Goal: Book appointment/travel/reservation

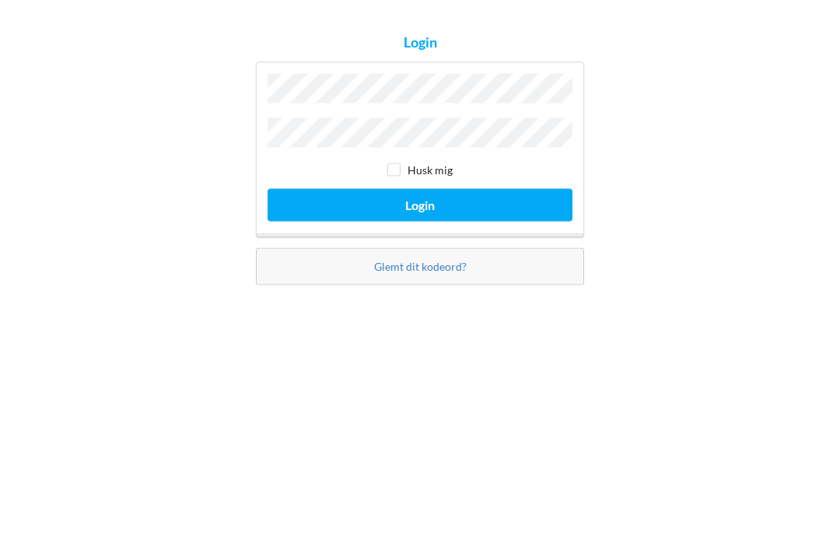
scroll to position [50, 0]
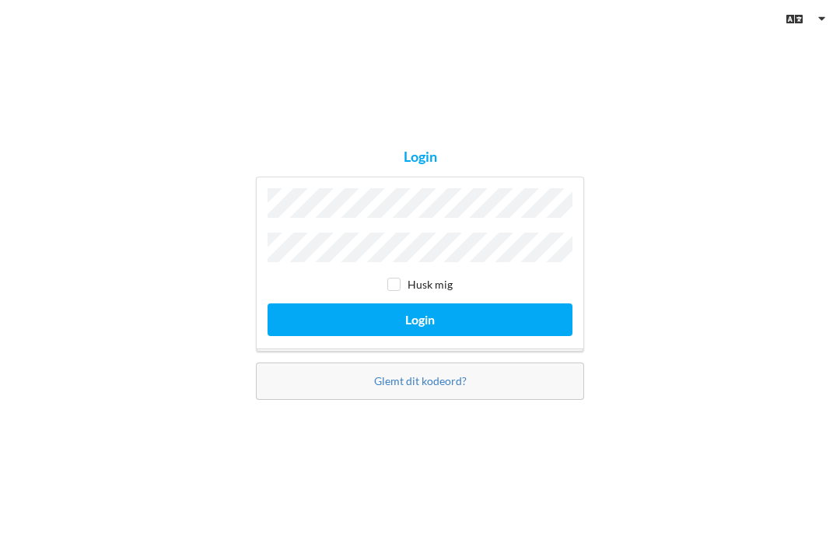
click at [408, 303] on button "Login" at bounding box center [420, 319] width 305 height 32
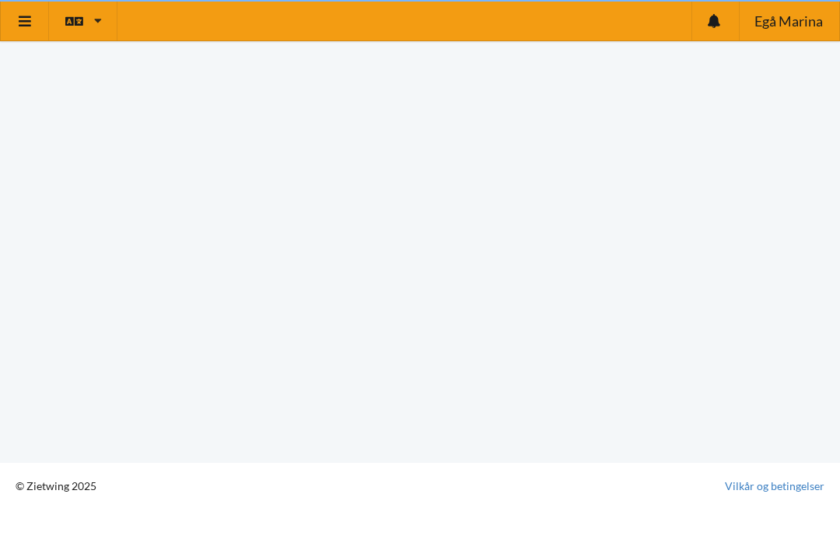
scroll to position [9, 0]
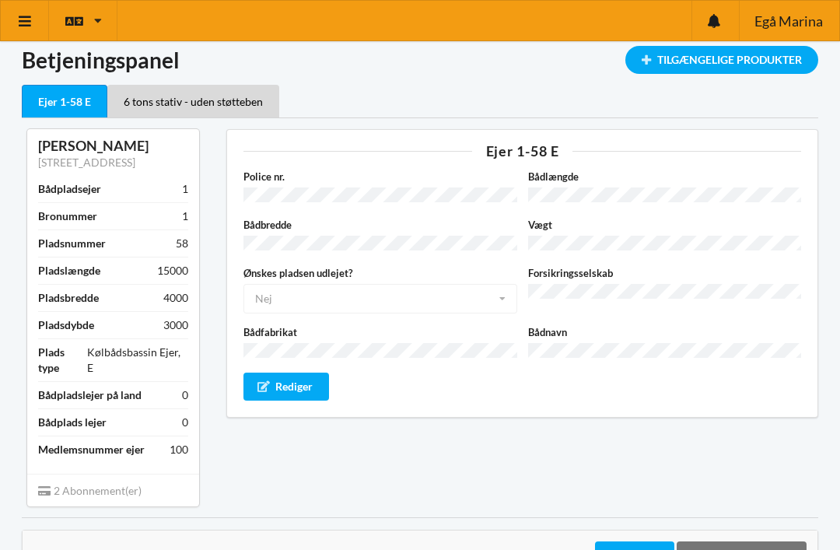
click at [12, 26] on link at bounding box center [25, 21] width 48 height 40
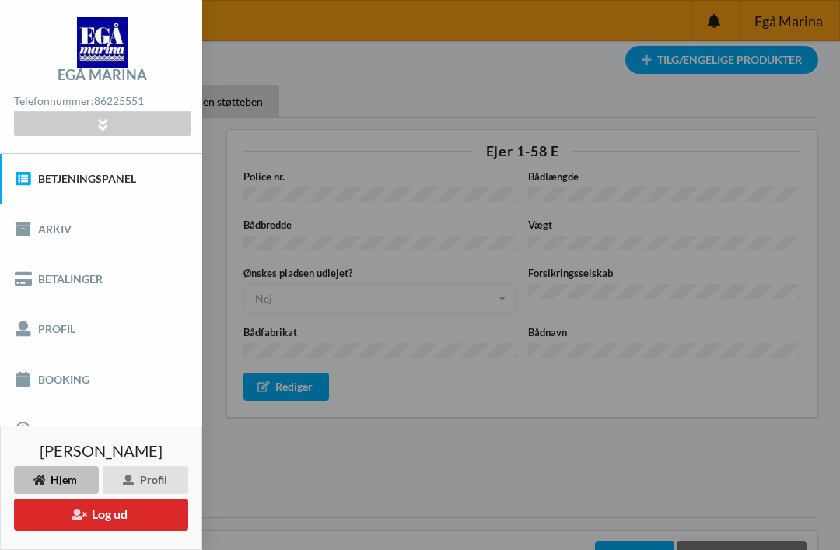
click at [55, 383] on link "Booking" at bounding box center [101, 379] width 202 height 50
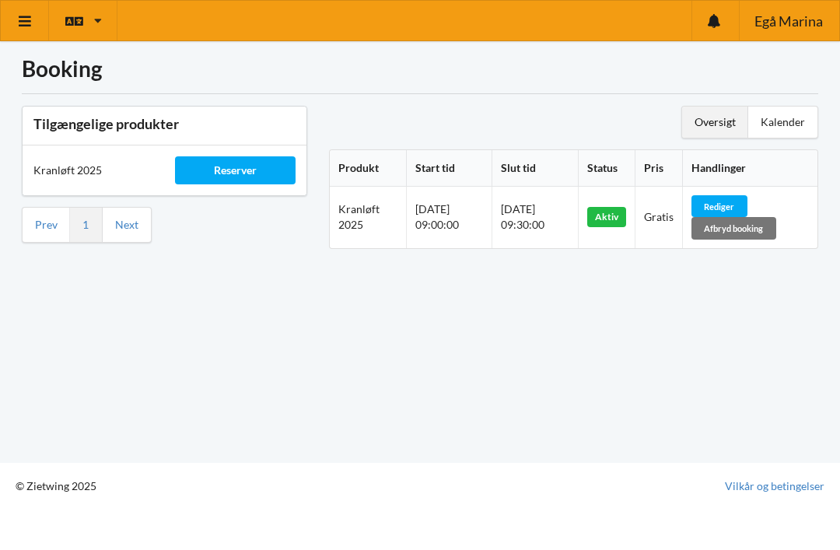
click at [794, 113] on div "Kalender" at bounding box center [782, 122] width 69 height 31
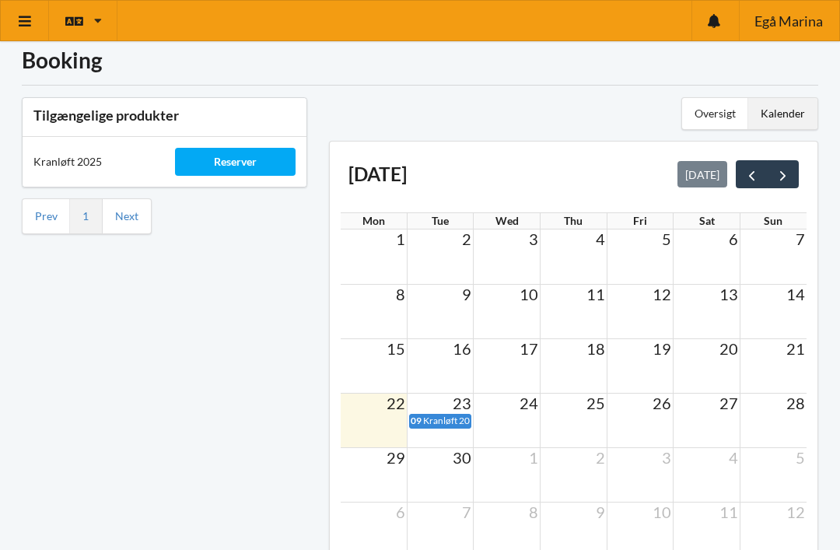
click at [379, 352] on td "15" at bounding box center [374, 348] width 67 height 19
click at [369, 364] on td at bounding box center [374, 366] width 67 height 54
click at [232, 164] on div "Reserver" at bounding box center [235, 162] width 120 height 28
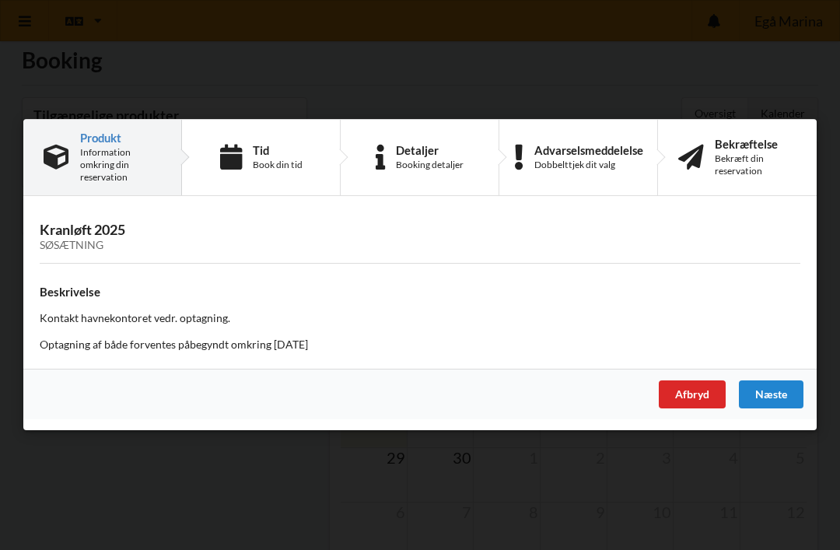
click at [782, 386] on div "Næste" at bounding box center [771, 395] width 65 height 28
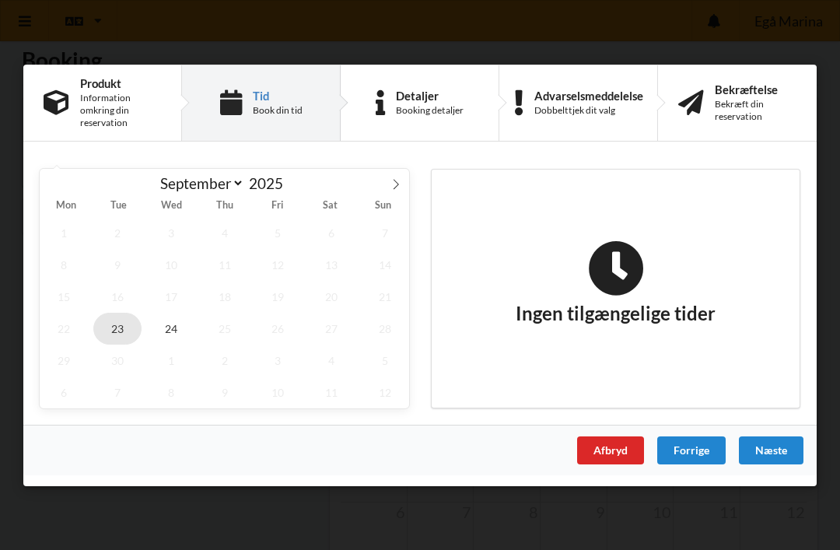
click at [114, 333] on span "23" at bounding box center [117, 328] width 48 height 32
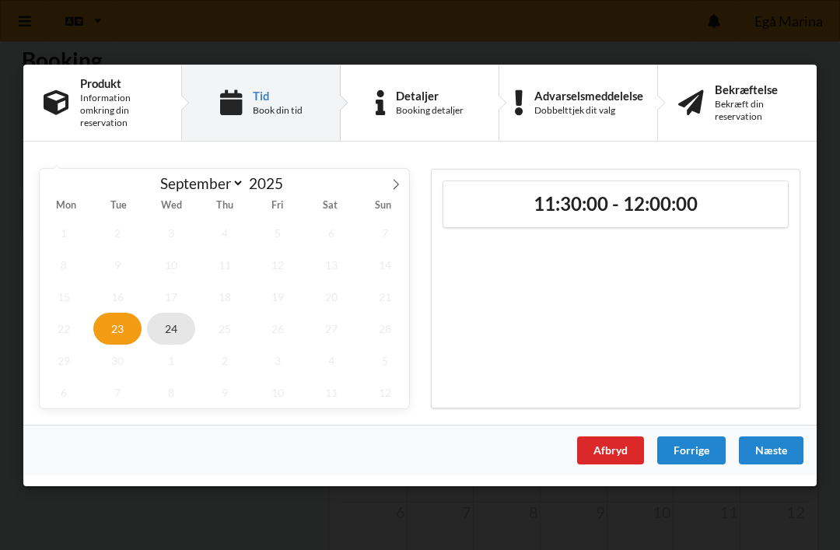
click at [166, 333] on span "24" at bounding box center [171, 328] width 48 height 32
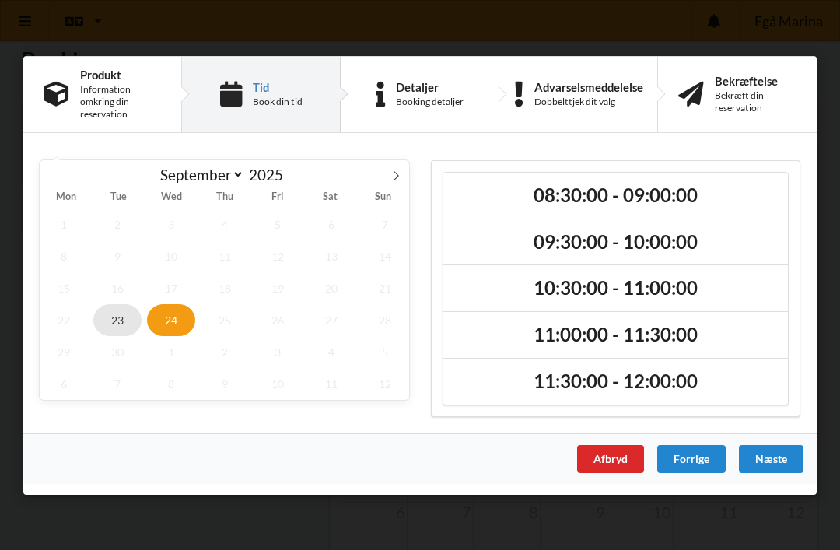
click at [114, 330] on span "23" at bounding box center [117, 319] width 48 height 32
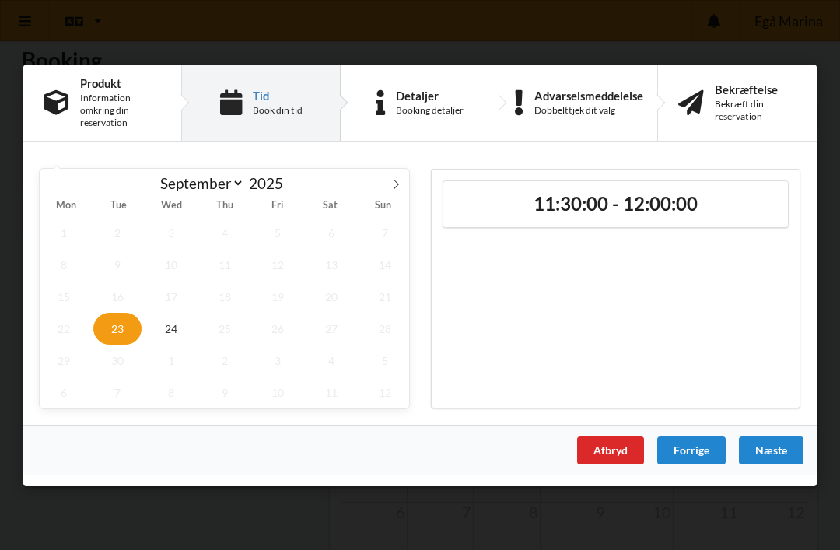
click at [603, 446] on div "Afbryd" at bounding box center [610, 449] width 67 height 28
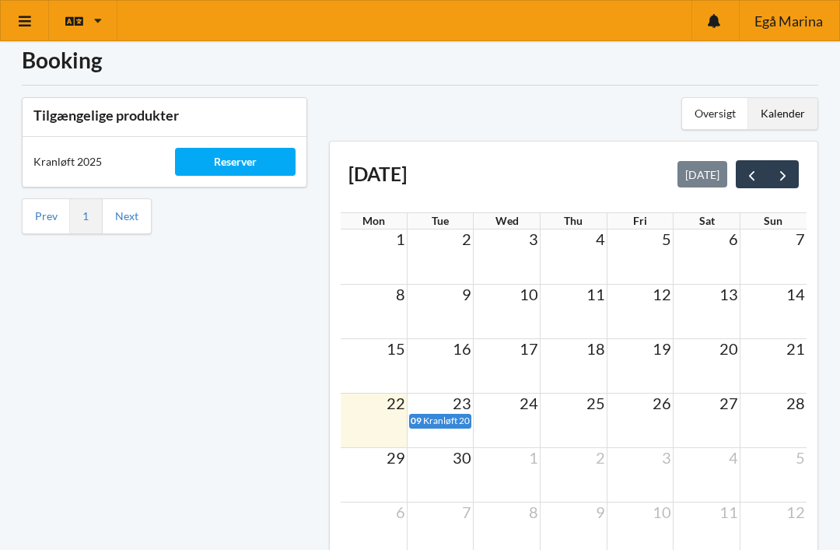
click at [242, 163] on div "Reserver" at bounding box center [235, 162] width 120 height 28
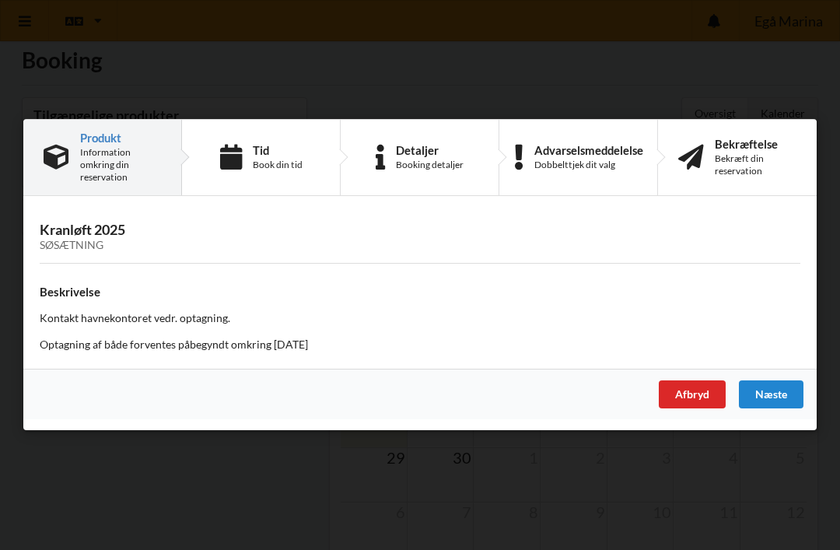
click at [777, 389] on div "Næste" at bounding box center [771, 395] width 65 height 28
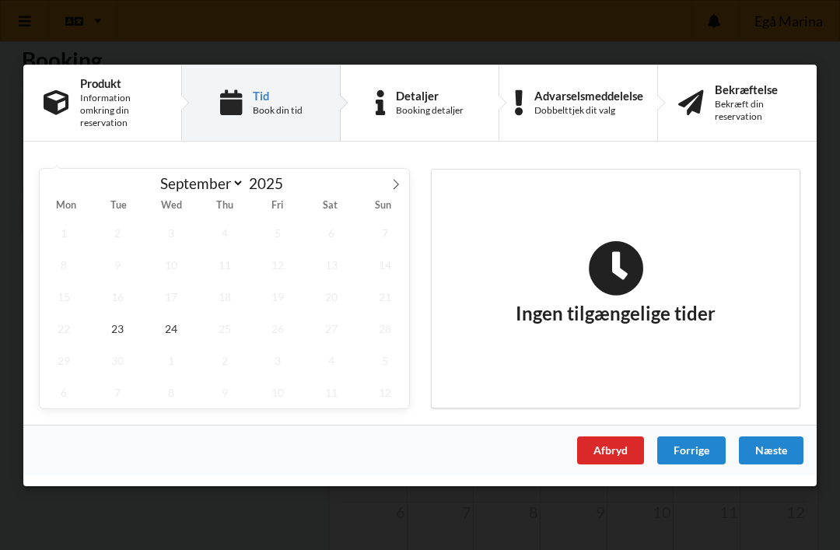
click at [393, 194] on span at bounding box center [396, 181] width 26 height 26
select select "9"
click at [61, 306] on span "13" at bounding box center [64, 296] width 48 height 32
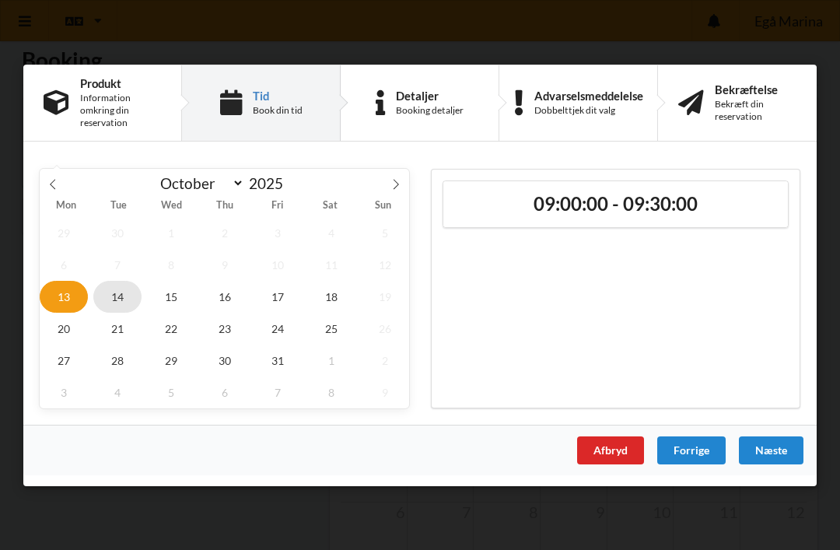
click at [118, 300] on span "14" at bounding box center [117, 296] width 48 height 32
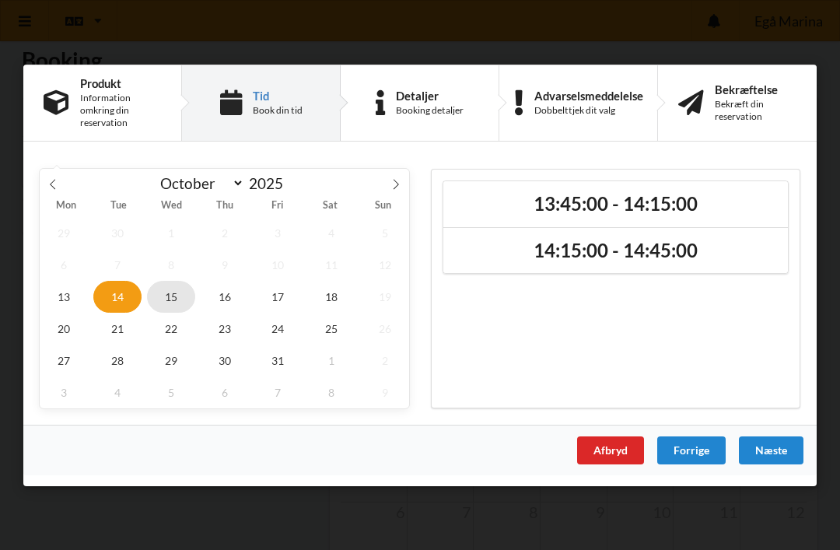
click at [173, 296] on span "15" at bounding box center [171, 296] width 48 height 32
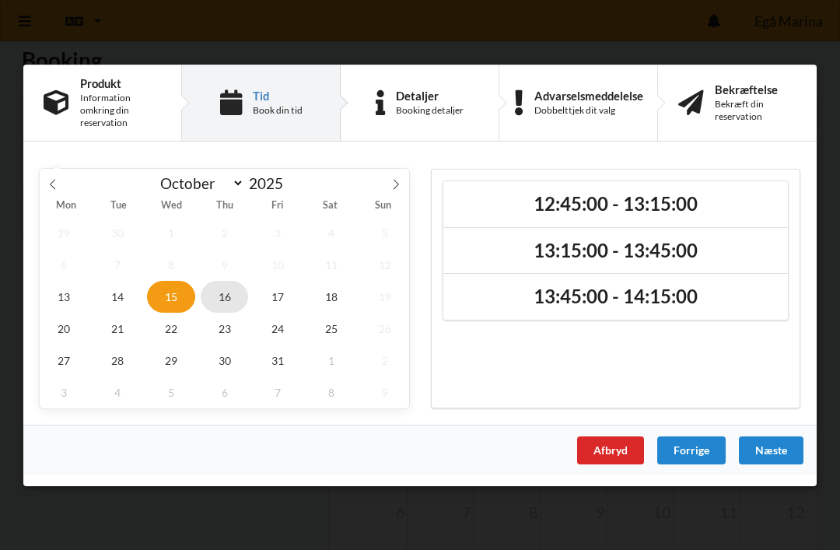
click at [232, 295] on span "16" at bounding box center [225, 296] width 48 height 32
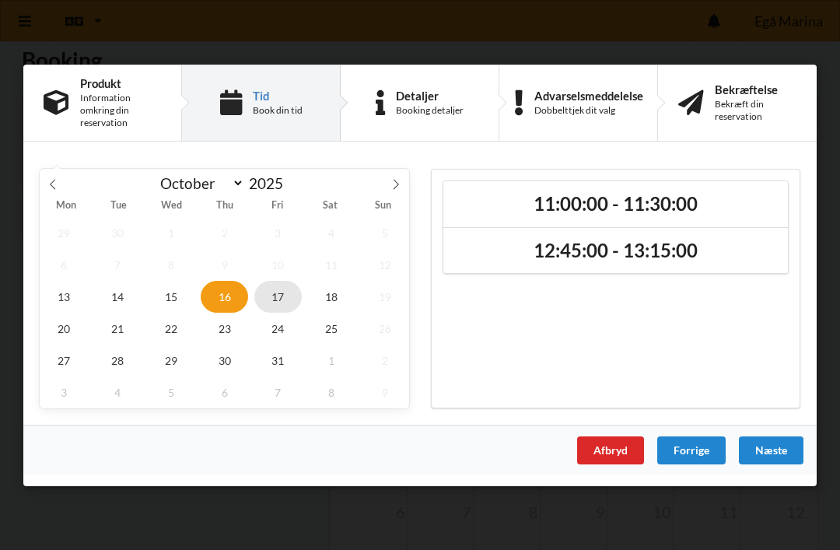
click at [279, 299] on span "17" at bounding box center [278, 296] width 48 height 32
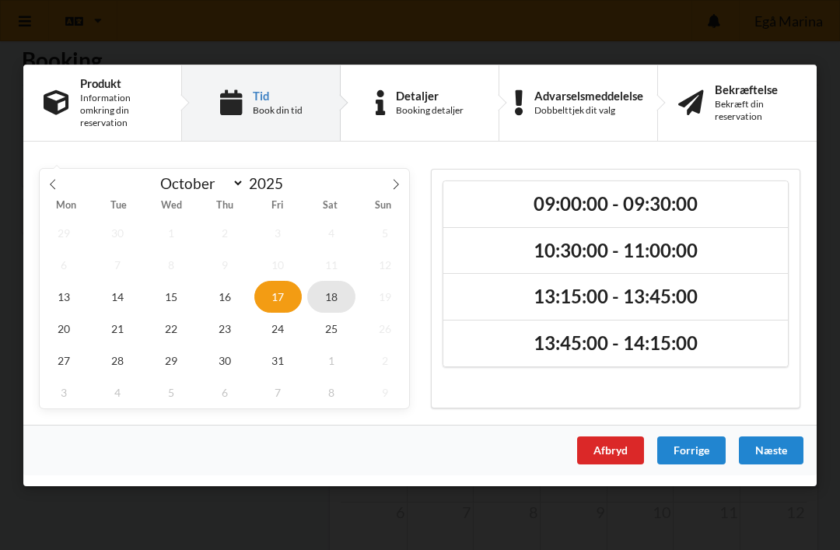
click at [327, 296] on span "18" at bounding box center [331, 296] width 48 height 32
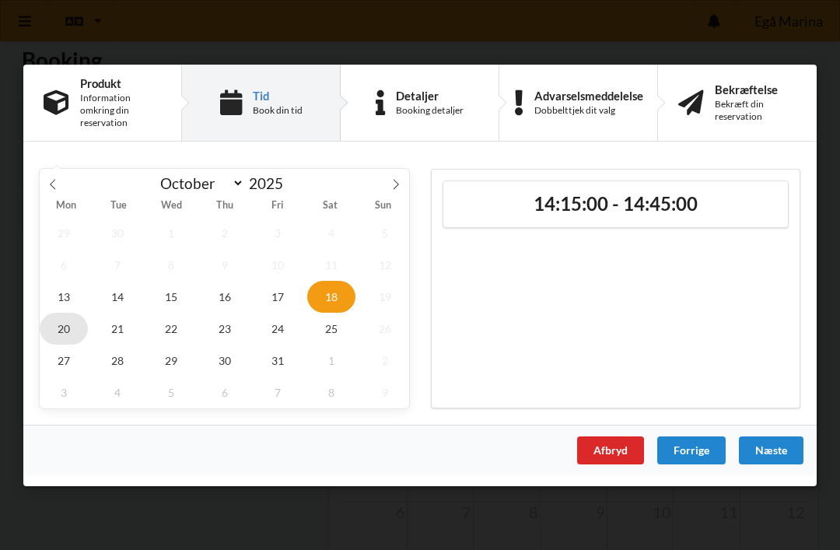
click at [64, 329] on span "20" at bounding box center [64, 328] width 48 height 32
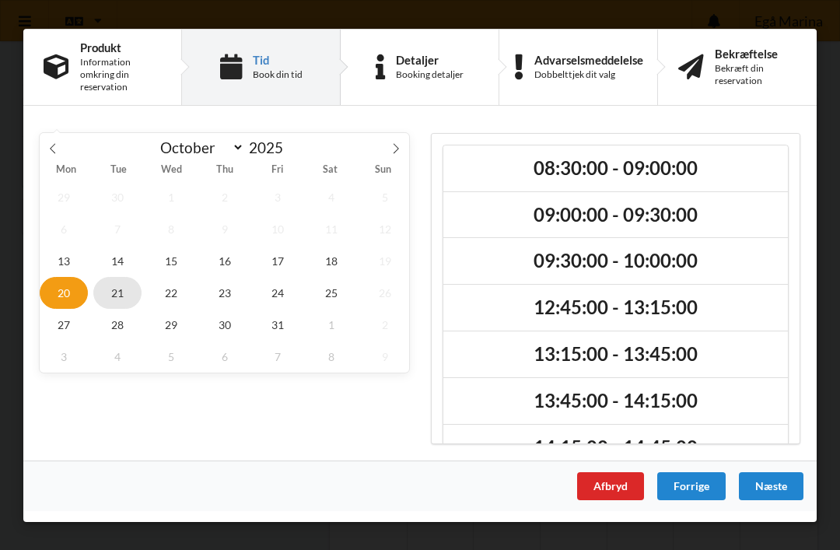
click at [117, 301] on span "21" at bounding box center [117, 292] width 48 height 32
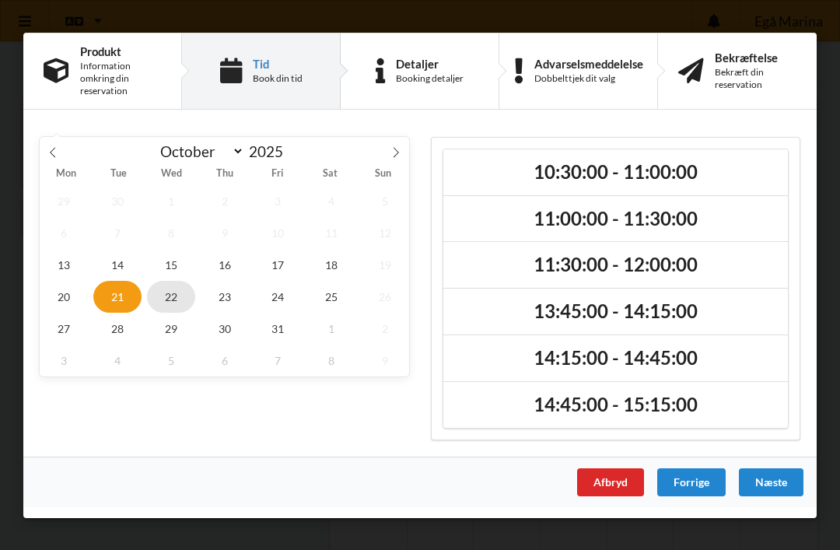
click at [162, 299] on span "22" at bounding box center [171, 296] width 48 height 32
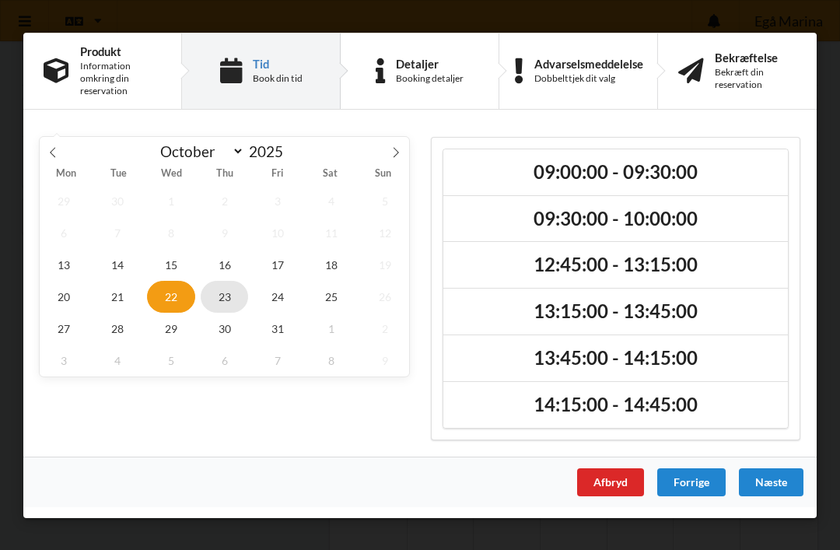
click at [224, 301] on span "23" at bounding box center [225, 296] width 48 height 32
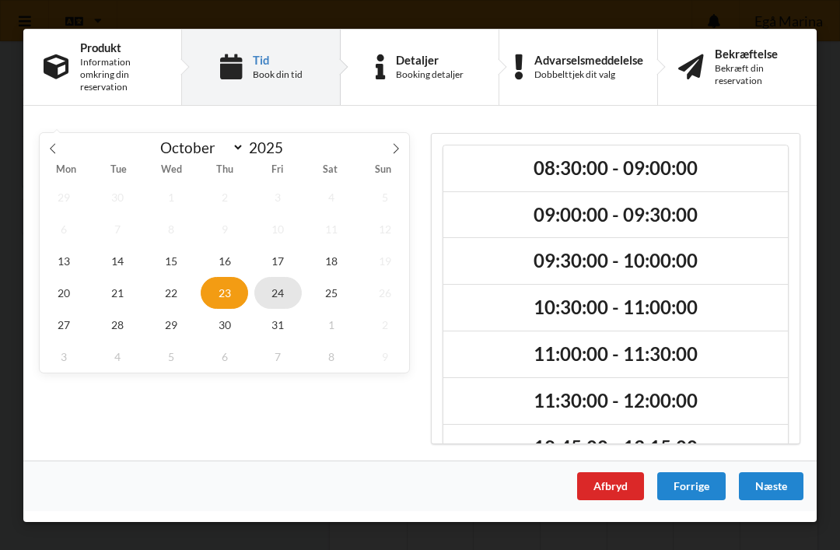
click at [274, 291] on span "24" at bounding box center [278, 292] width 48 height 32
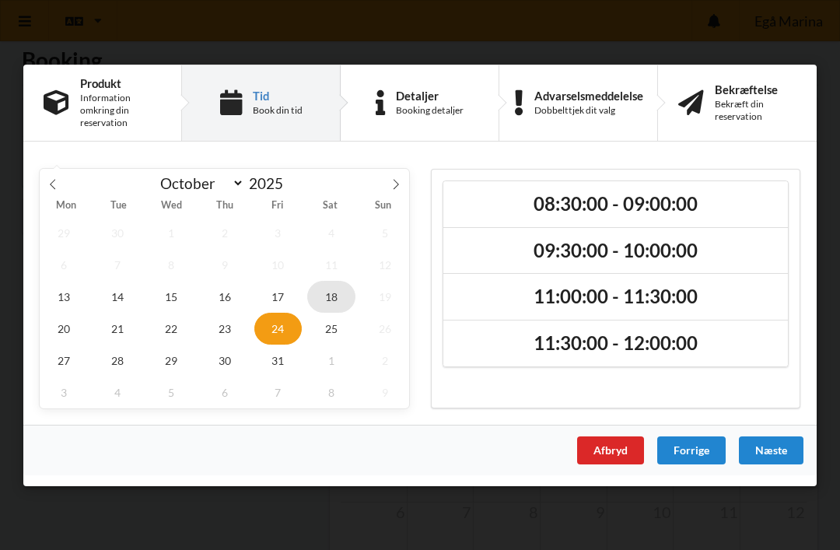
click at [327, 299] on span "18" at bounding box center [331, 296] width 48 height 32
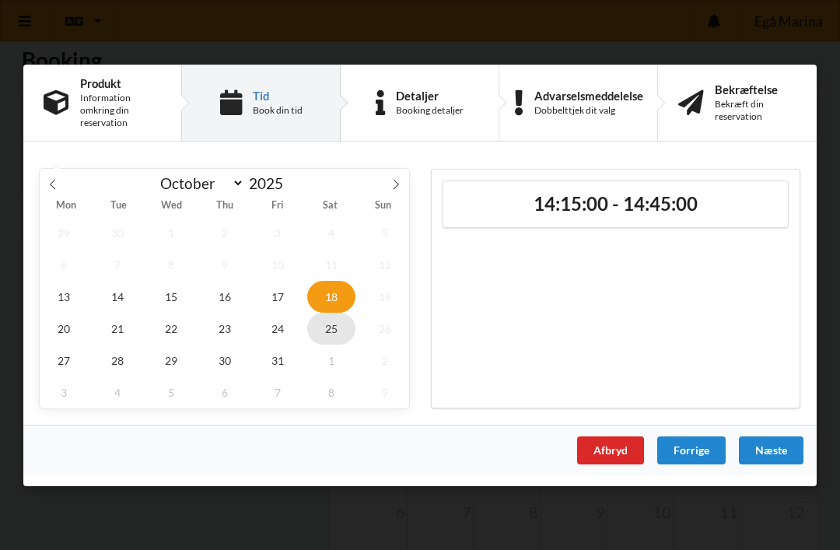
click at [327, 334] on span "25" at bounding box center [331, 328] width 48 height 32
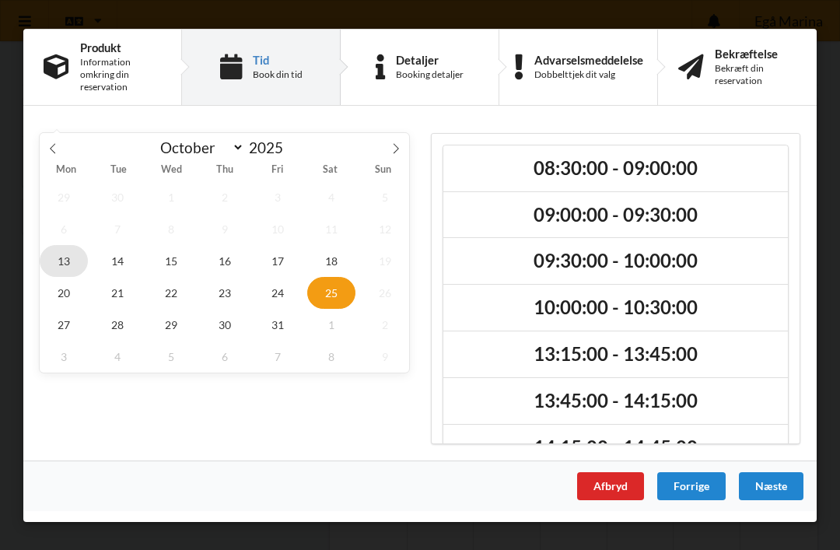
click at [65, 263] on span "13" at bounding box center [64, 260] width 48 height 32
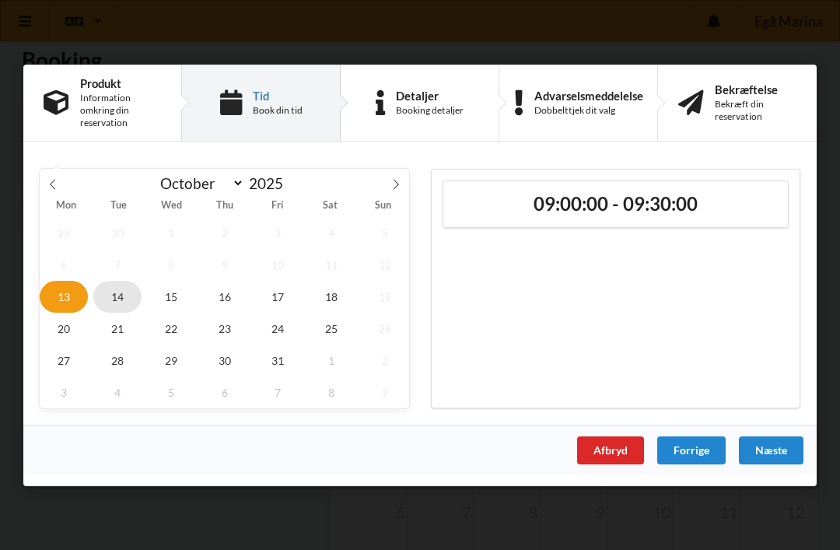
click at [111, 299] on span "14" at bounding box center [117, 296] width 48 height 32
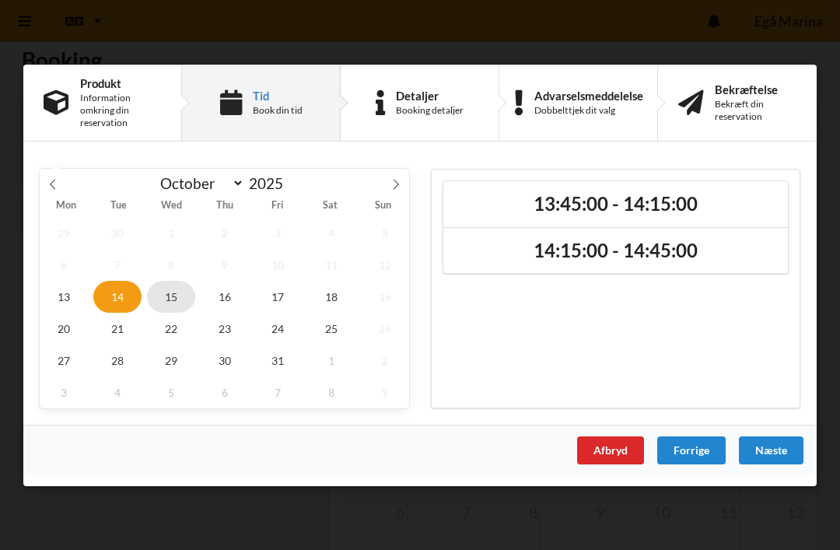
click at [166, 299] on span "15" at bounding box center [171, 296] width 48 height 32
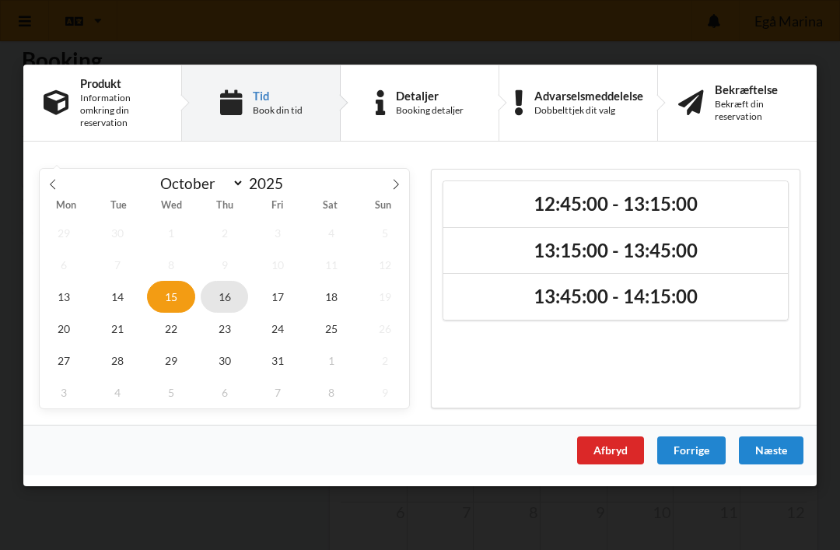
click at [221, 298] on span "16" at bounding box center [225, 296] width 48 height 32
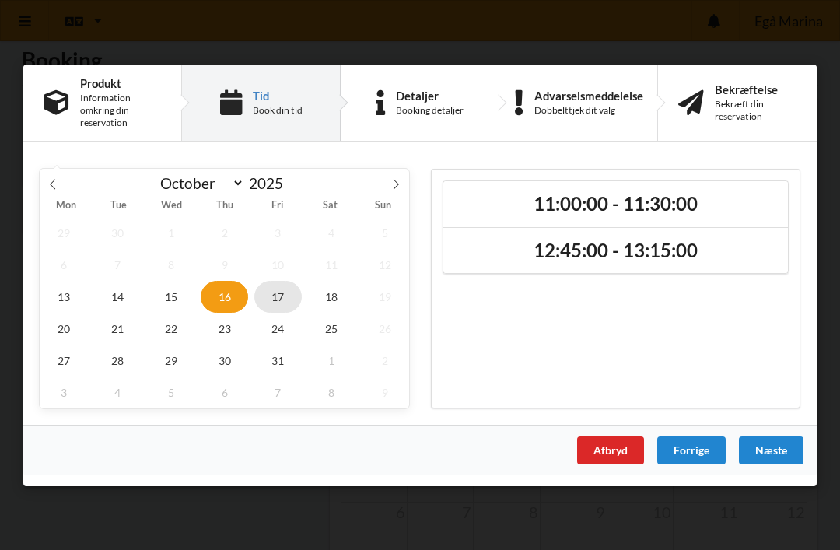
click at [269, 299] on span "17" at bounding box center [278, 296] width 48 height 32
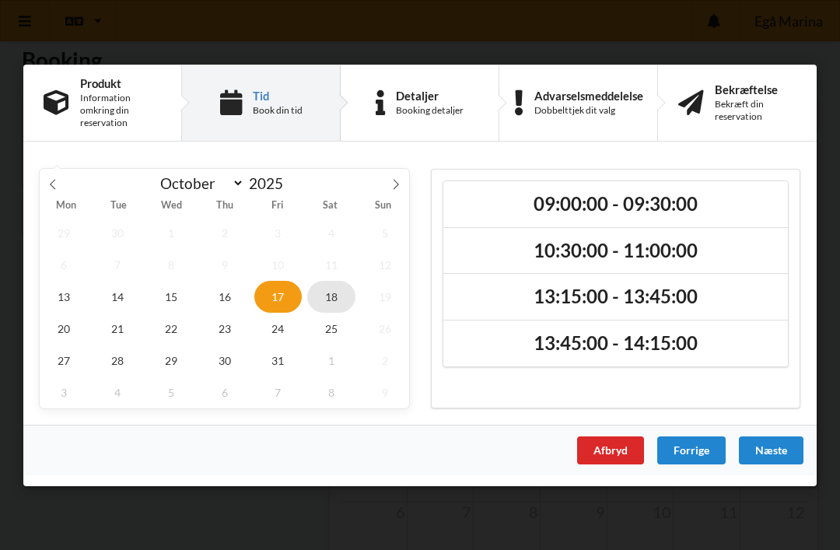
click at [324, 302] on span "18" at bounding box center [331, 296] width 48 height 32
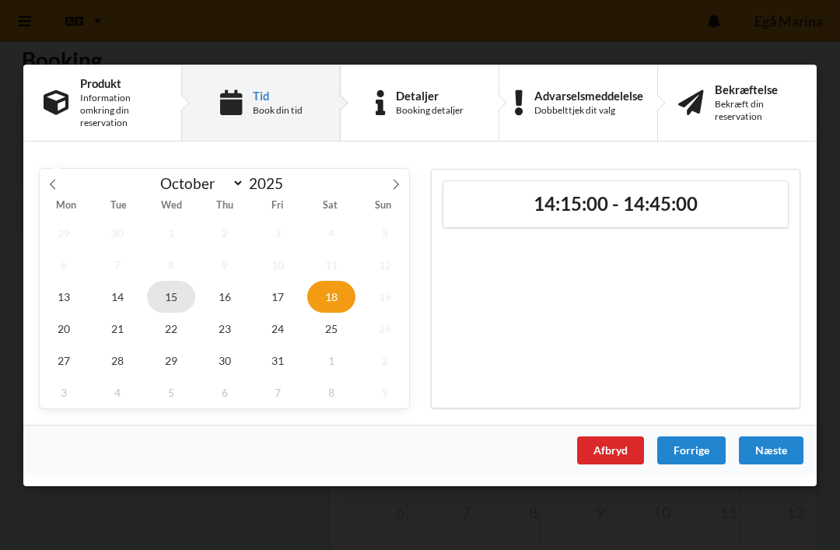
click at [170, 302] on span "15" at bounding box center [171, 296] width 48 height 32
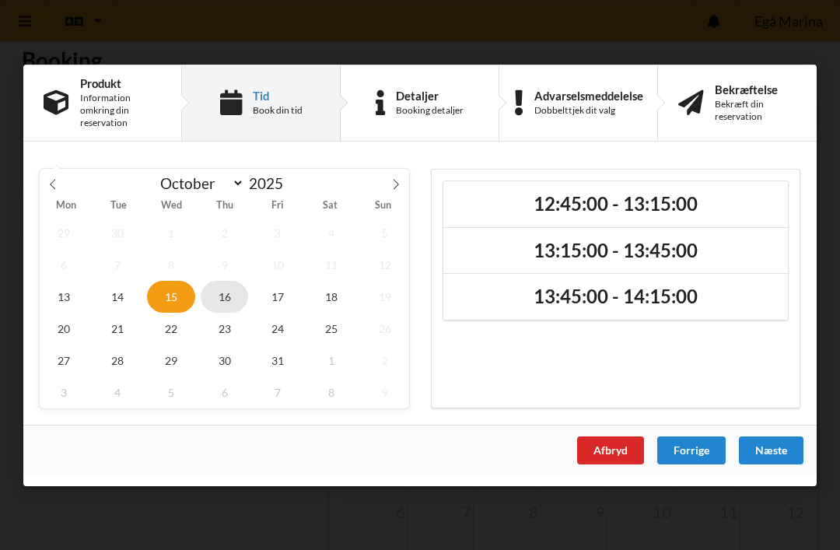
click at [217, 300] on span "16" at bounding box center [225, 296] width 48 height 32
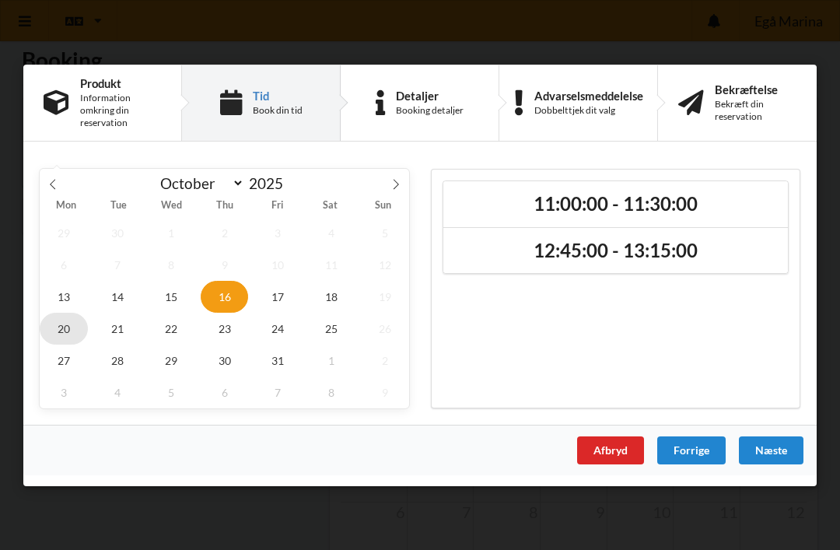
click at [57, 334] on span "20" at bounding box center [64, 328] width 48 height 32
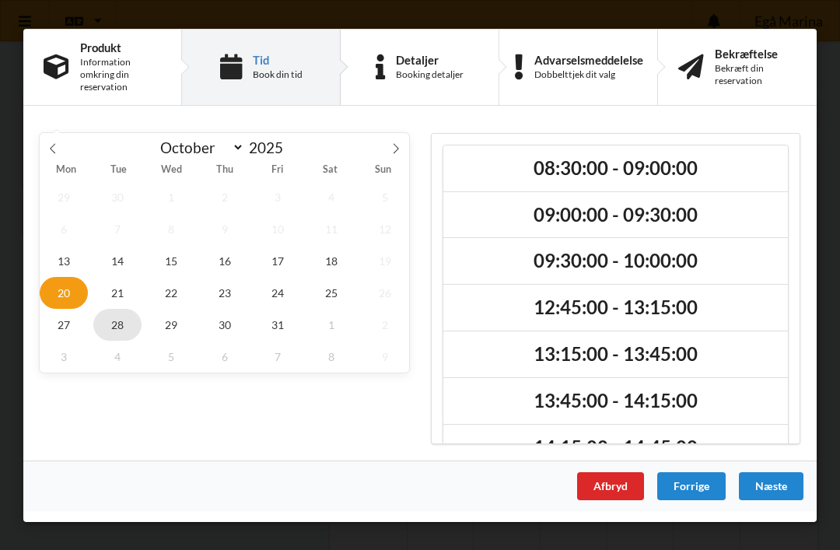
click at [118, 325] on span "28" at bounding box center [117, 324] width 48 height 32
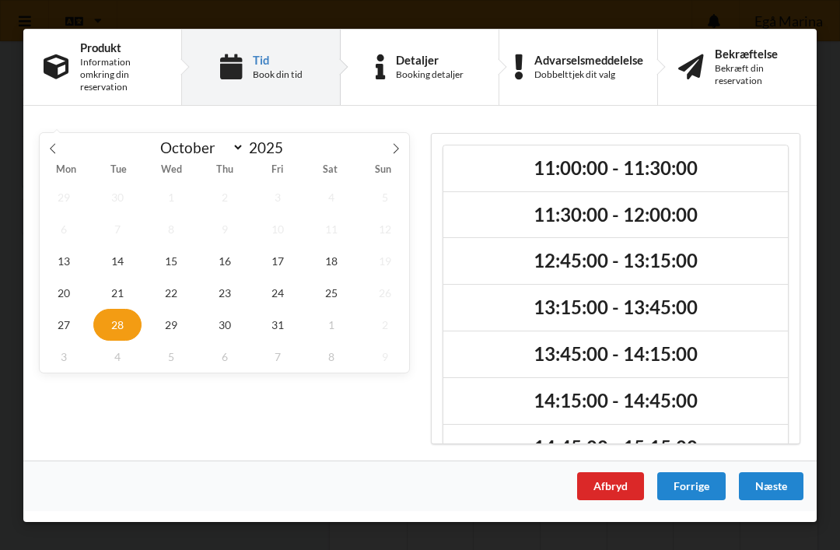
click at [603, 483] on div "Afbryd" at bounding box center [610, 485] width 67 height 28
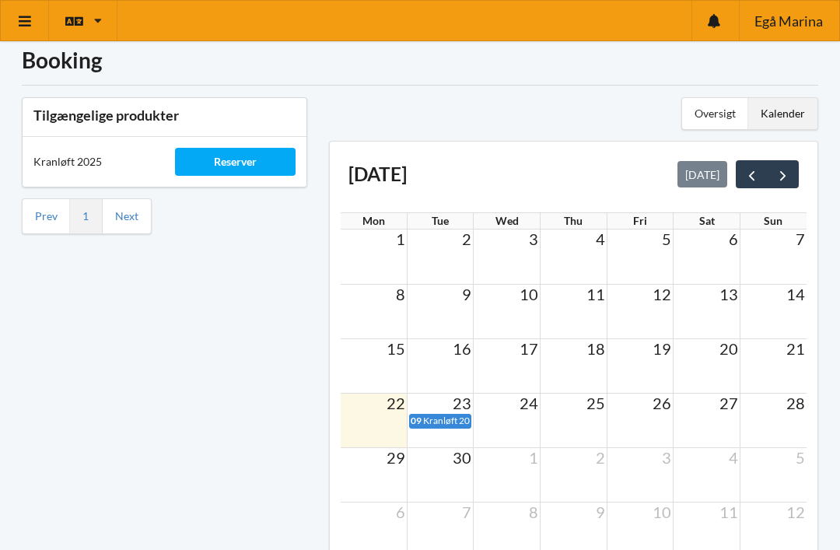
click at [436, 404] on td "23" at bounding box center [440, 402] width 67 height 19
click at [436, 439] on td at bounding box center [440, 420] width 67 height 54
click at [236, 164] on div "Reserver" at bounding box center [235, 162] width 120 height 28
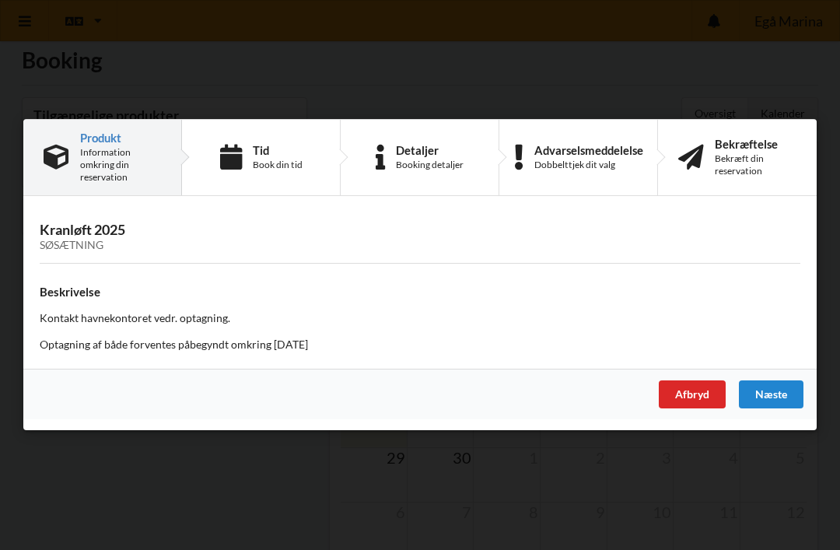
click at [781, 388] on div "Næste" at bounding box center [771, 395] width 65 height 28
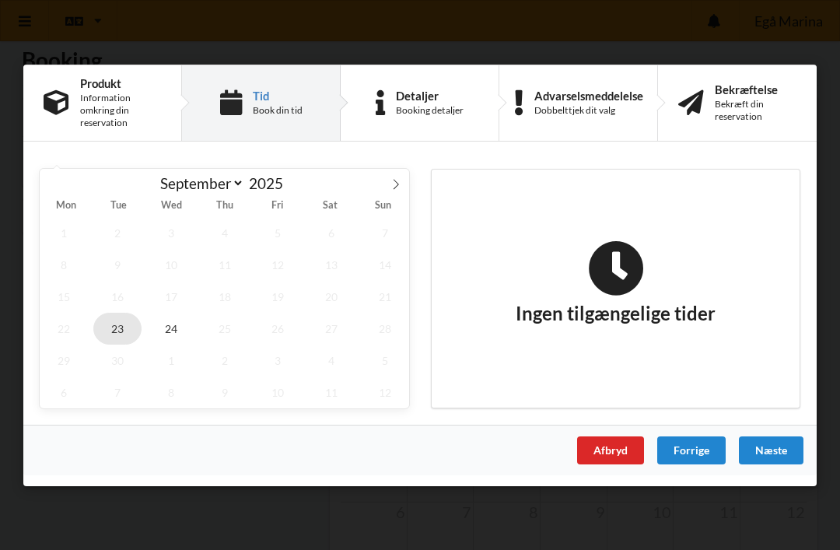
click at [117, 336] on span "23" at bounding box center [117, 328] width 48 height 32
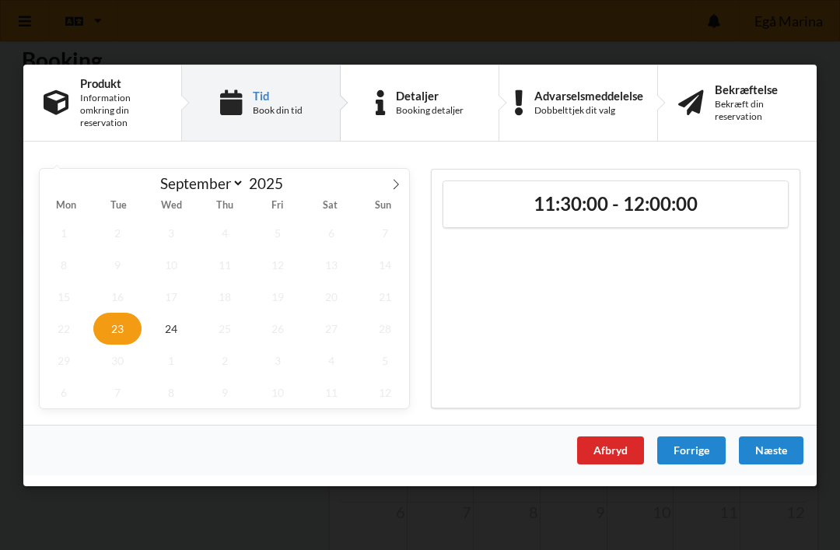
click at [609, 455] on div "Afbryd" at bounding box center [610, 449] width 67 height 28
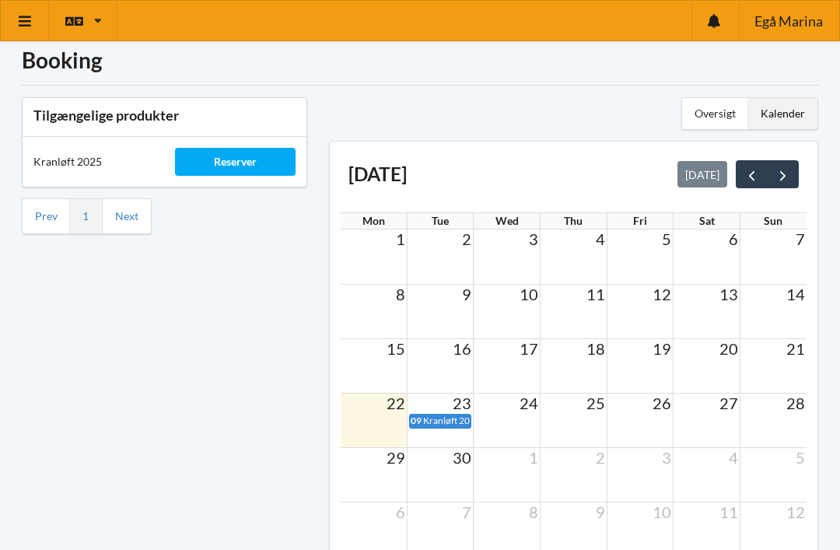
click at [19, 24] on icon at bounding box center [25, 21] width 16 height 14
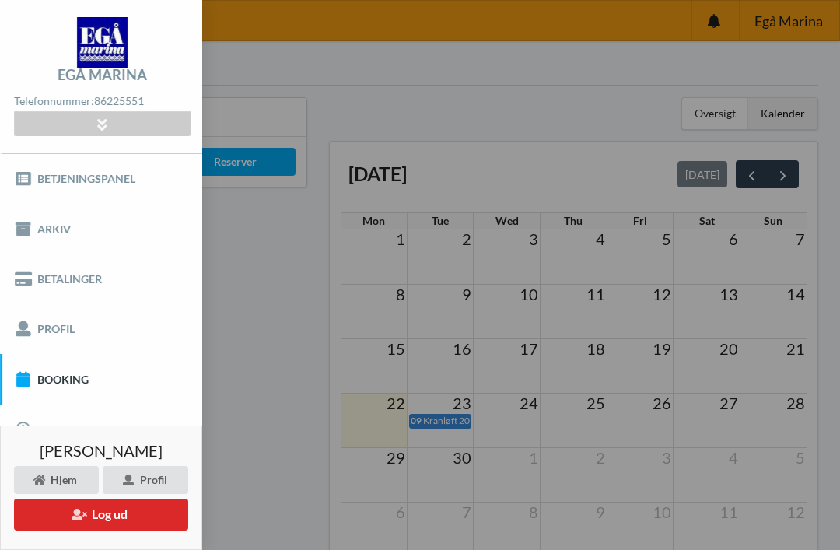
click at [117, 516] on button "Log ud" at bounding box center [101, 514] width 174 height 32
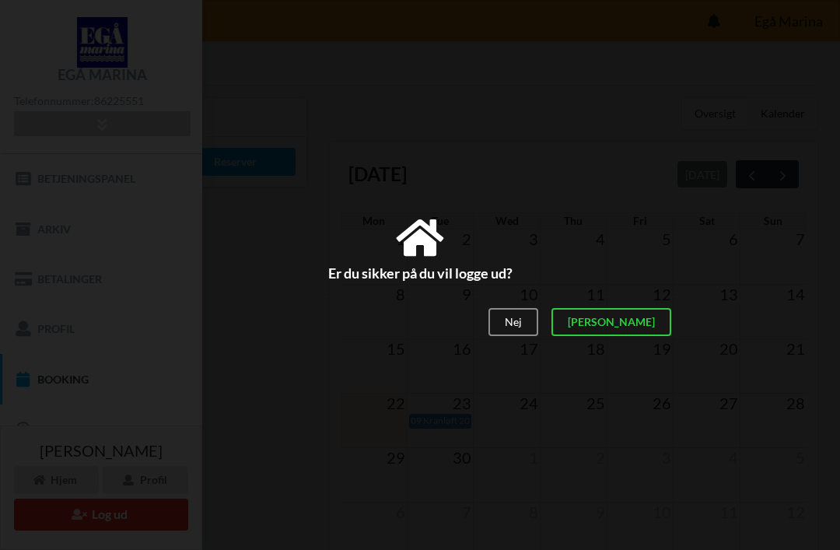
click at [654, 320] on div "[PERSON_NAME]" at bounding box center [611, 322] width 120 height 28
